Goal: Transaction & Acquisition: Purchase product/service

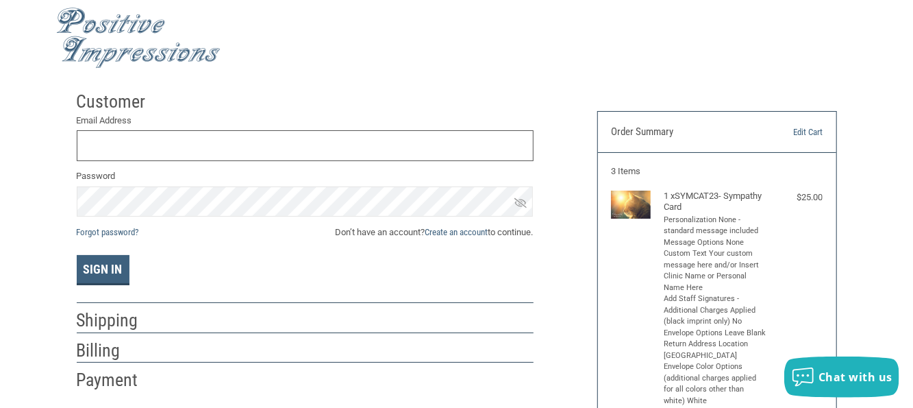
scroll to position [11, 0]
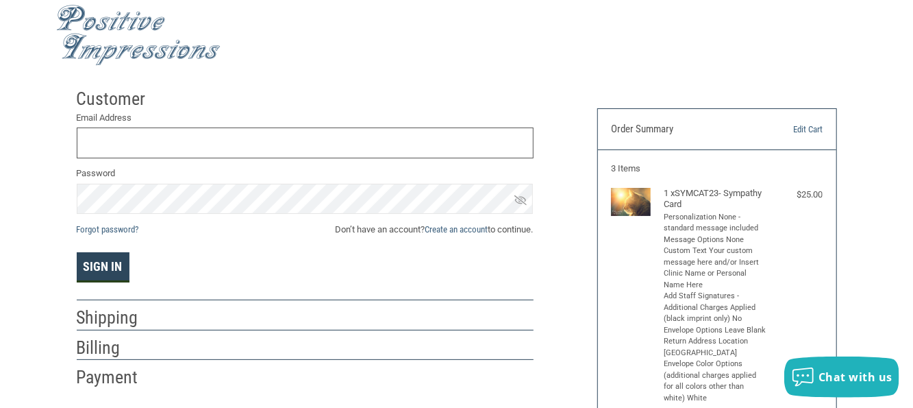
type input "[EMAIL_ADDRESS][DOMAIN_NAME]"
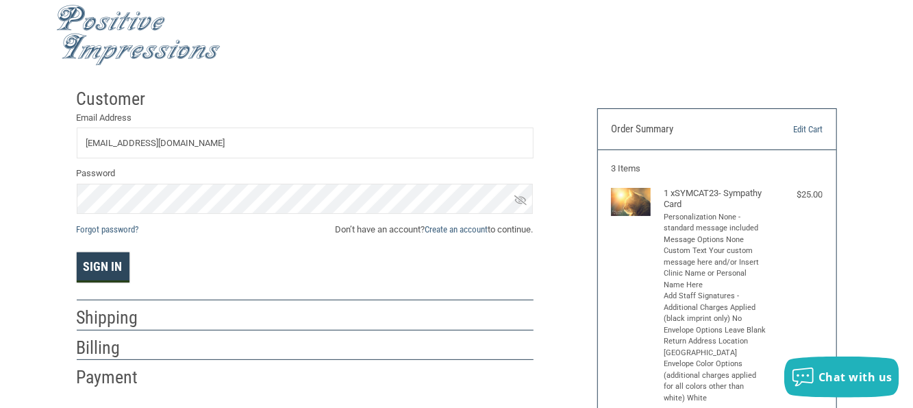
click at [114, 267] on button "Sign In" at bounding box center [103, 267] width 53 height 30
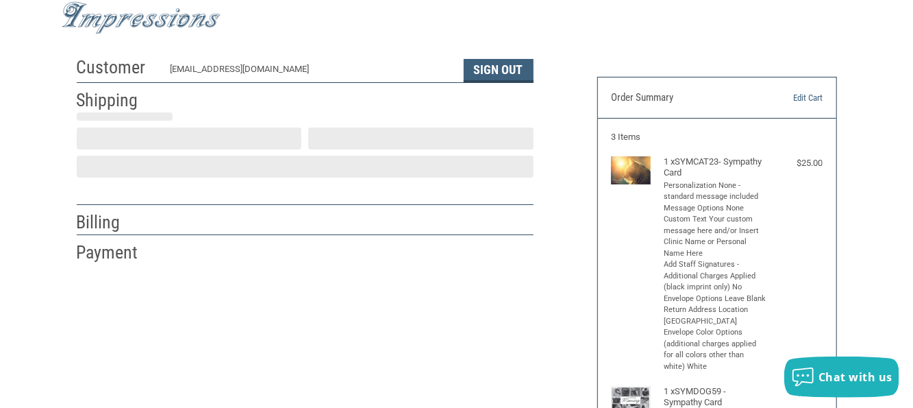
scroll to position [43, 0]
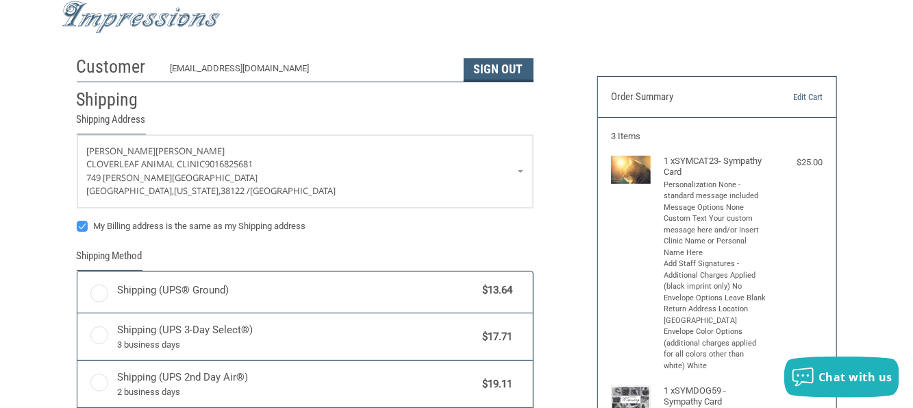
radio input "true"
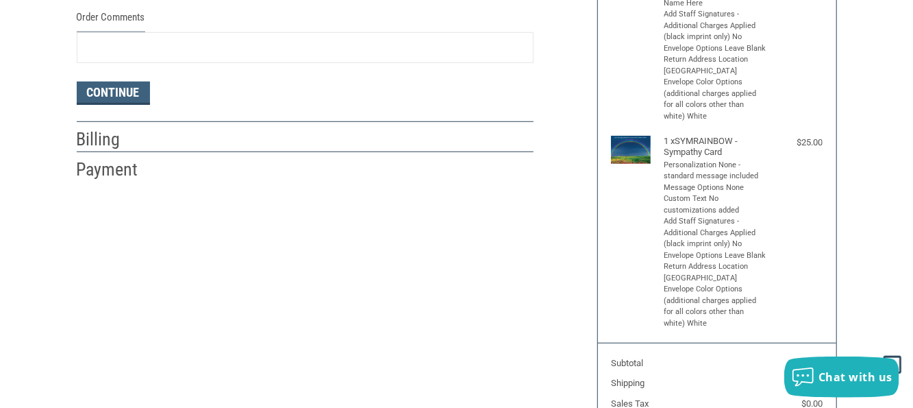
scroll to position [523, 0]
click at [116, 91] on button "Continue" at bounding box center [113, 92] width 73 height 23
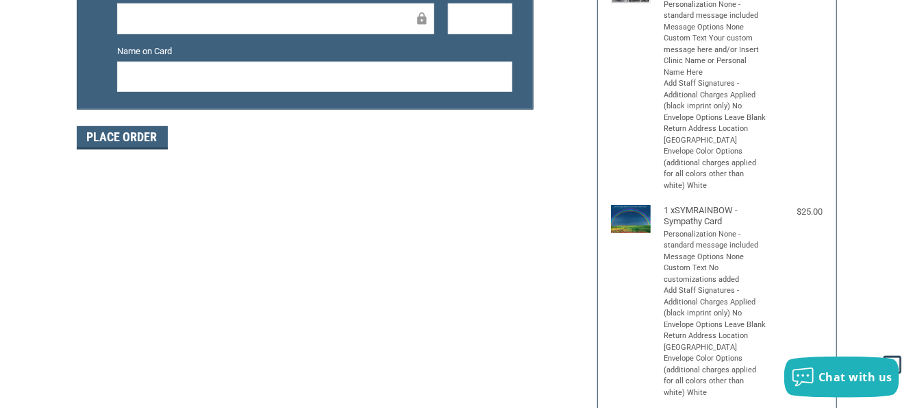
scroll to position [384, 0]
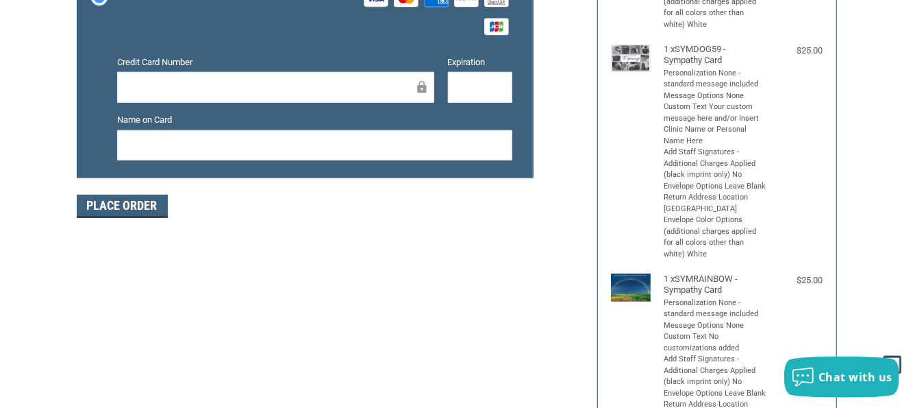
click at [302, 102] on div "Credit Card Number" at bounding box center [275, 79] width 331 height 49
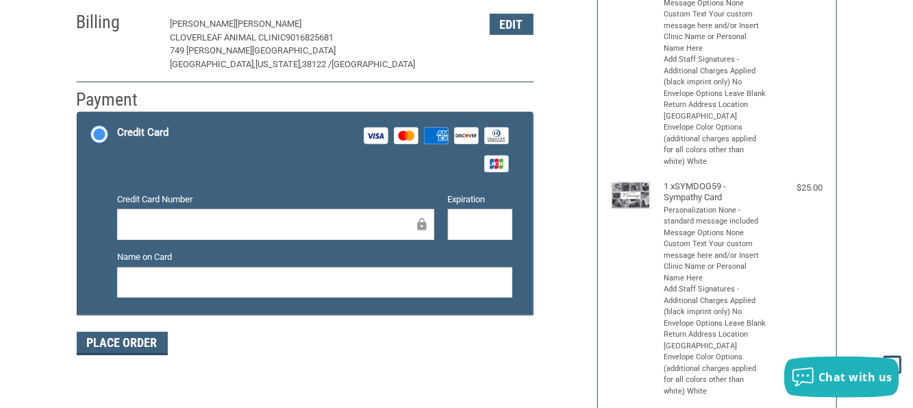
scroll to position [316, 0]
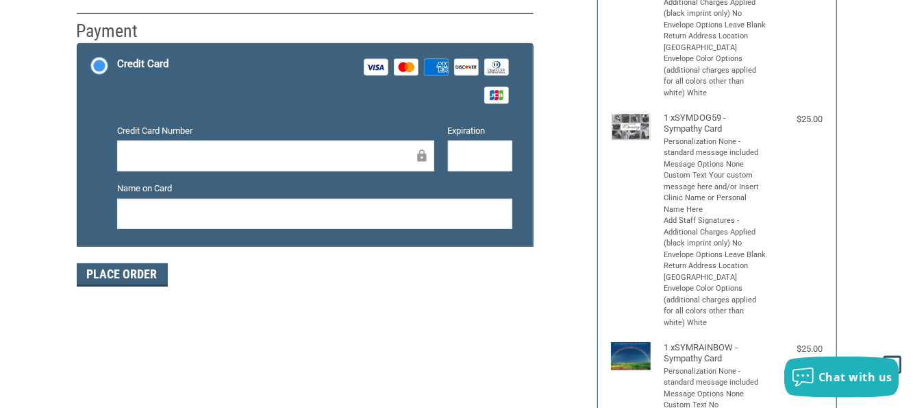
click at [299, 91] on div "Credit Card Visa Master Amex Discover Diners Club JCB" at bounding box center [314, 81] width 395 height 56
click at [78, 46] on input "Credit Card Visa Master Amex Discover Diners Club JCB" at bounding box center [77, 45] width 1 height 1
click at [458, 151] on iframe at bounding box center [481, 156] width 46 height 16
click at [390, 70] on li "Visa" at bounding box center [377, 67] width 27 height 25
click at [78, 46] on input "Credit Card Visa Master Amex Discover Diners Club JCB" at bounding box center [77, 45] width 1 height 1
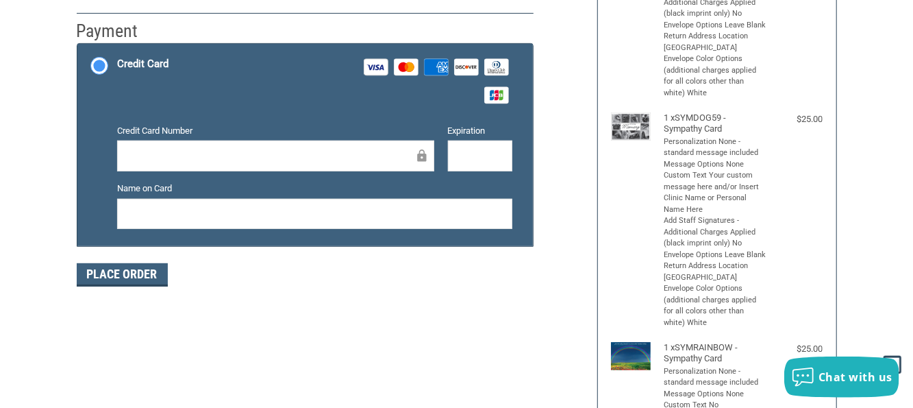
click at [378, 68] on icon at bounding box center [375, 66] width 17 height 5
click at [78, 46] on input "Credit Card Visa Master Amex Discover Diners Club JCB" at bounding box center [77, 45] width 1 height 1
click at [317, 118] on div "Credit card Credit Card Number Expiration Name on Card" at bounding box center [314, 182] width 395 height 128
click at [298, 141] on div at bounding box center [275, 155] width 317 height 31
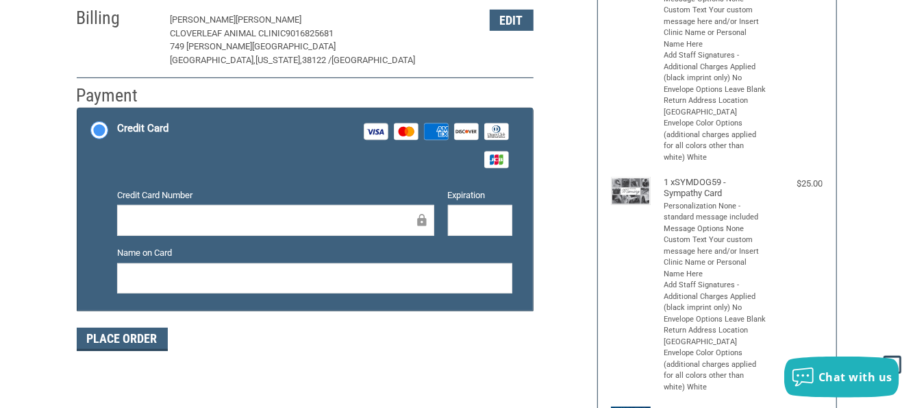
scroll to position [274, 0]
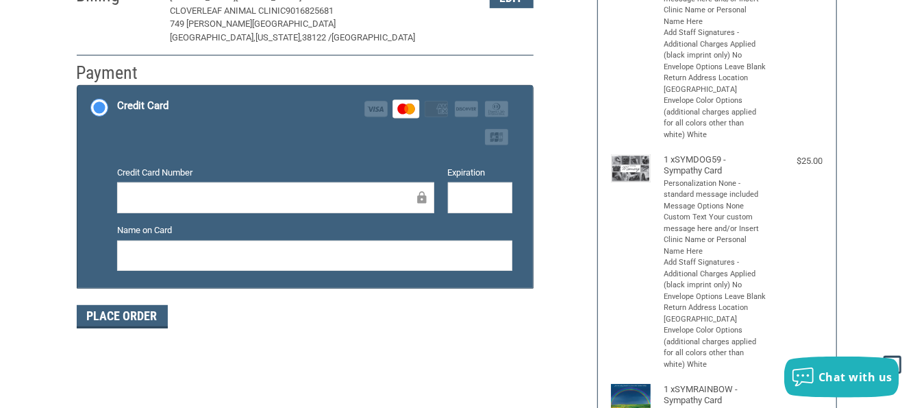
click at [431, 245] on div at bounding box center [314, 255] width 395 height 31
click at [148, 310] on button "Place Order" at bounding box center [122, 316] width 91 height 23
